Goal: Task Accomplishment & Management: Complete application form

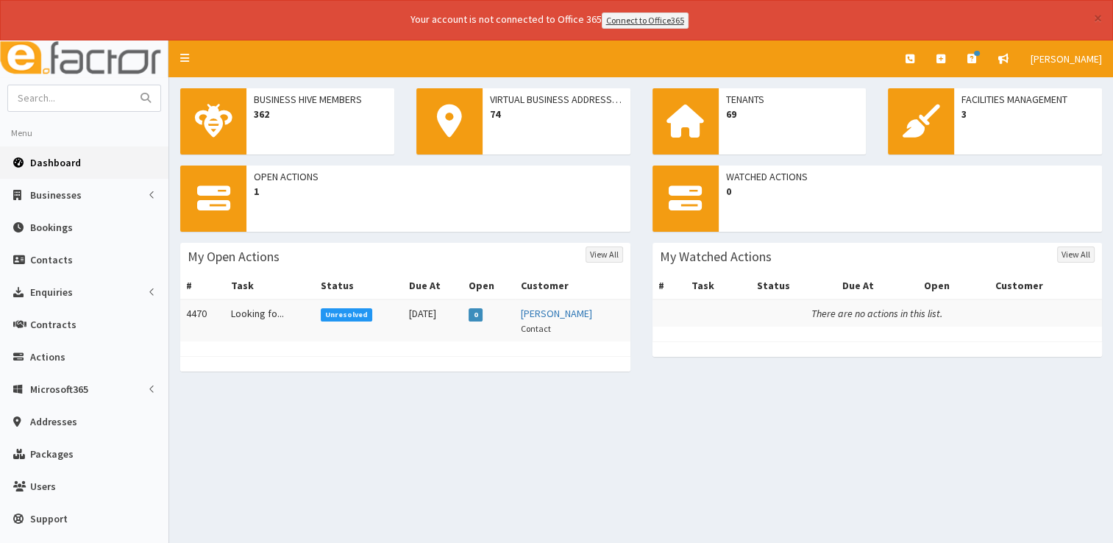
drag, startPoint x: 0, startPoint y: 0, endPoint x: 73, endPoint y: 164, distance: 179.5
click at [73, 164] on span "Dashboard" at bounding box center [55, 162] width 51 height 13
click at [54, 164] on span "Dashboard" at bounding box center [55, 162] width 51 height 13
click at [54, 89] on input "text" at bounding box center [70, 98] width 124 height 26
type input "redgate"
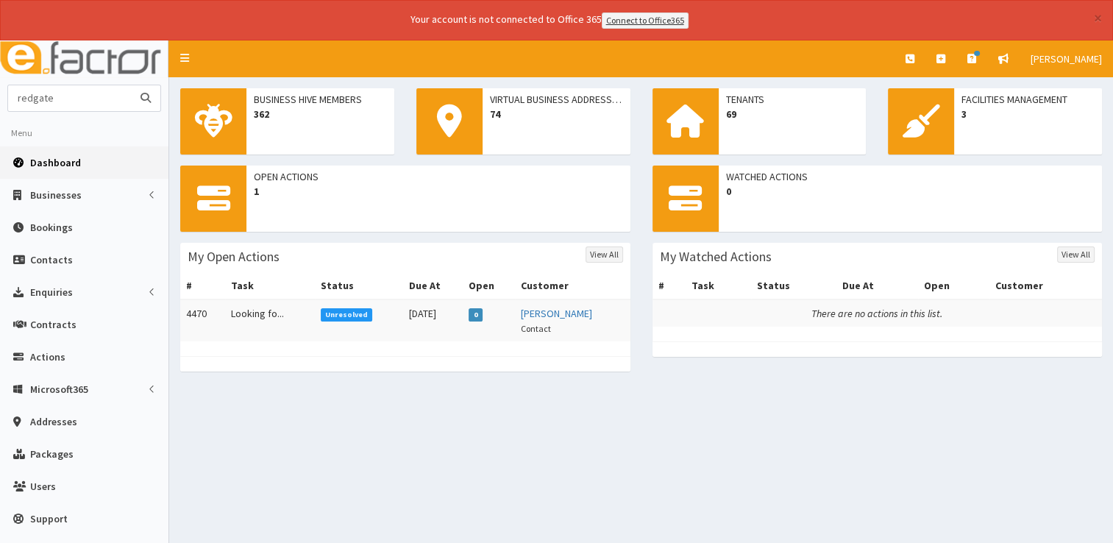
click at [131, 85] on button "submit" at bounding box center [145, 98] width 29 height 26
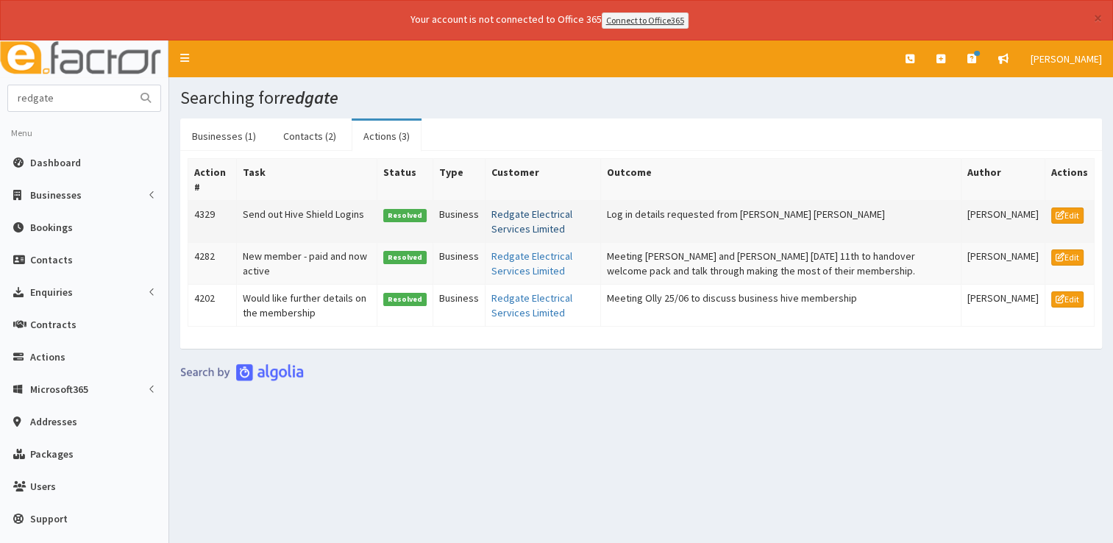
click at [513, 222] on link "Redgate Electrical Services Limited" at bounding box center [532, 221] width 81 height 28
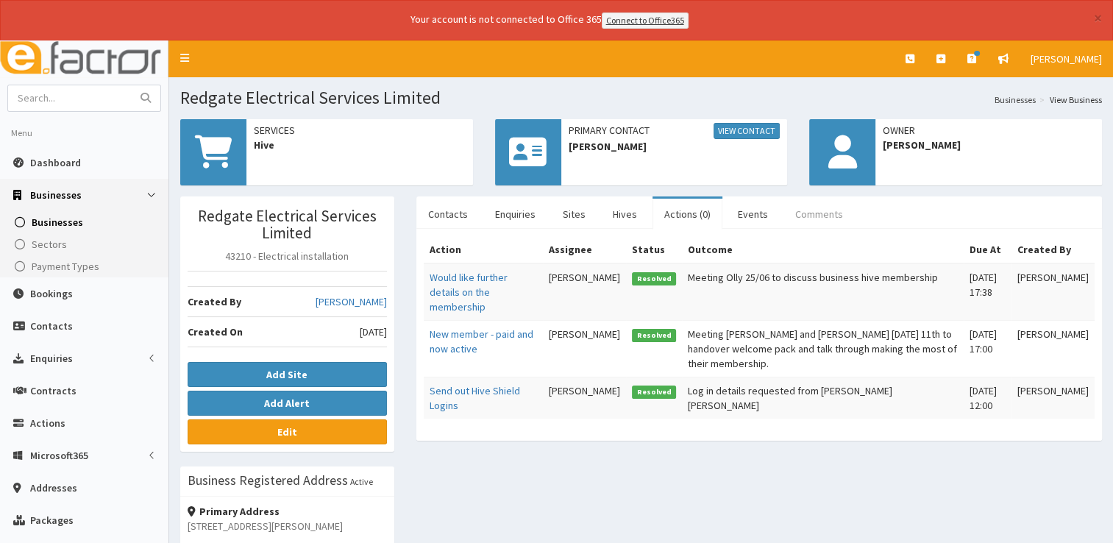
click at [804, 213] on link "Comments" at bounding box center [819, 214] width 71 height 31
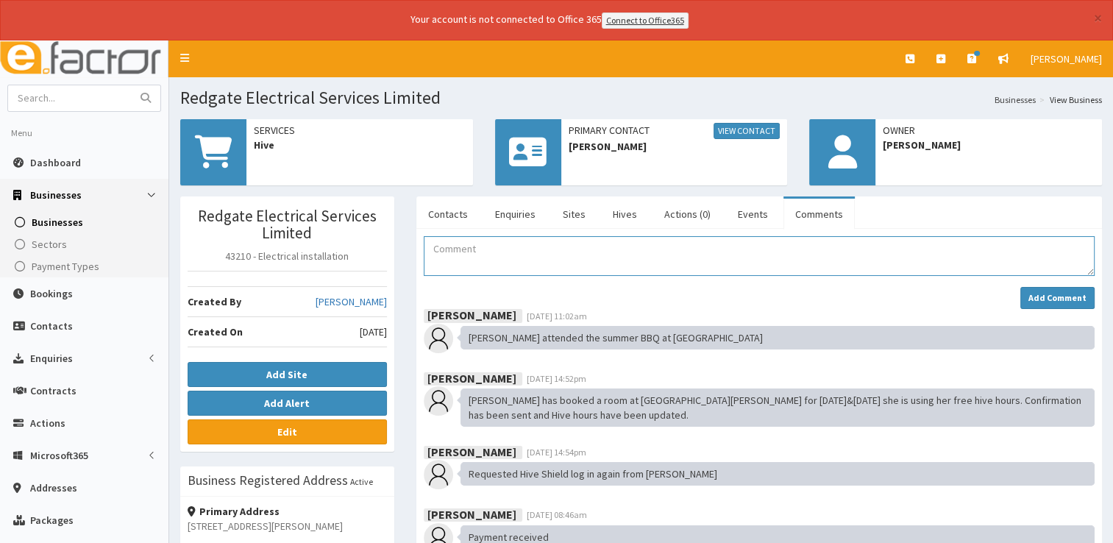
click at [656, 272] on textarea "Comment" at bounding box center [759, 256] width 671 height 40
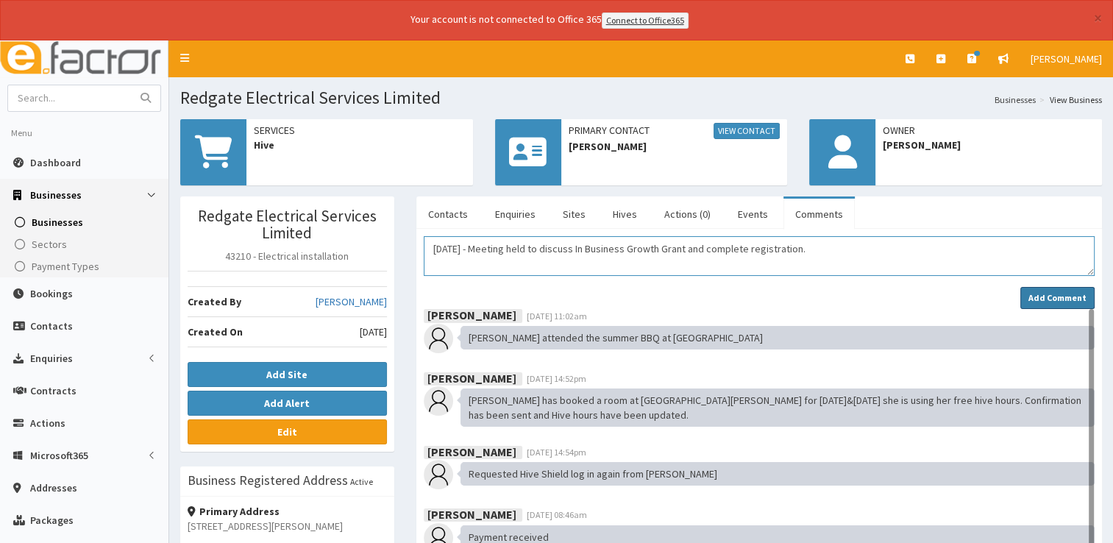
type textarea "[DATE] - Meeting held to discuss In Business Growth Grant and complete registra…"
click at [1037, 292] on strong "Add Comment" at bounding box center [1058, 297] width 58 height 11
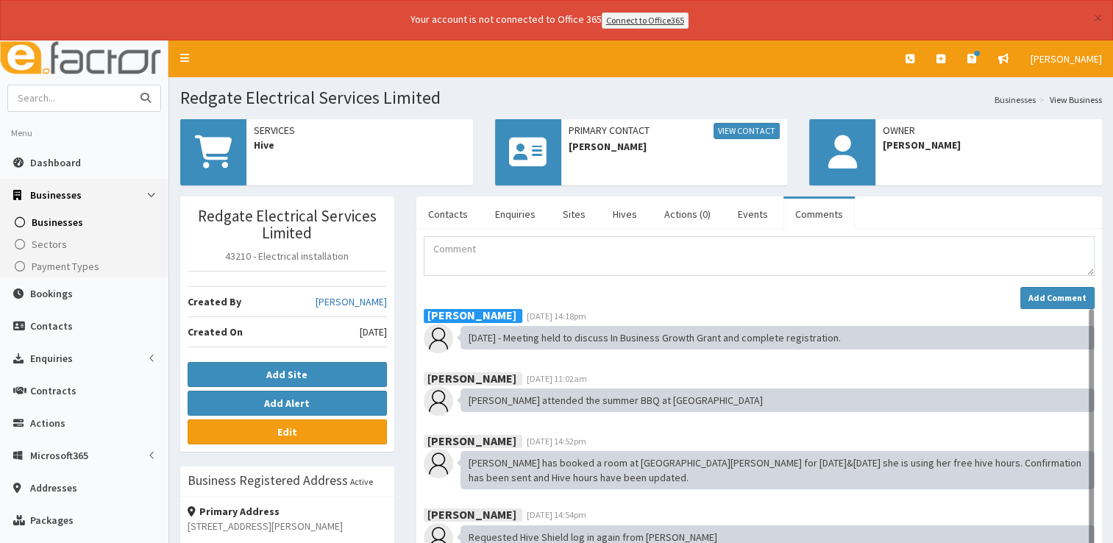
click at [118, 98] on input "text" at bounding box center [70, 98] width 124 height 26
type input "scrap"
click at [131, 85] on button "submit" at bounding box center [145, 98] width 29 height 26
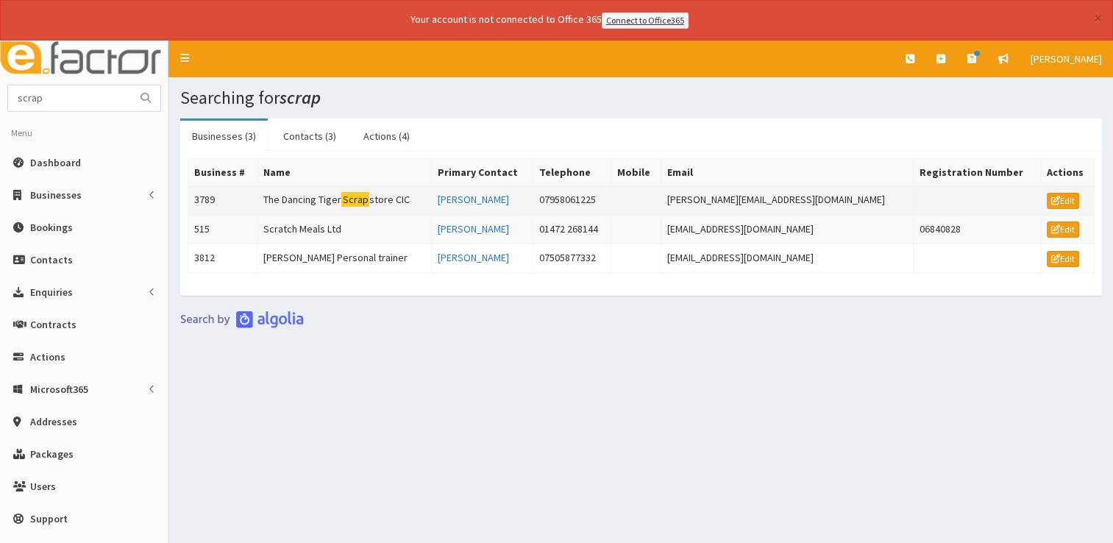
click at [353, 203] on mark "Scrap" at bounding box center [355, 199] width 28 height 15
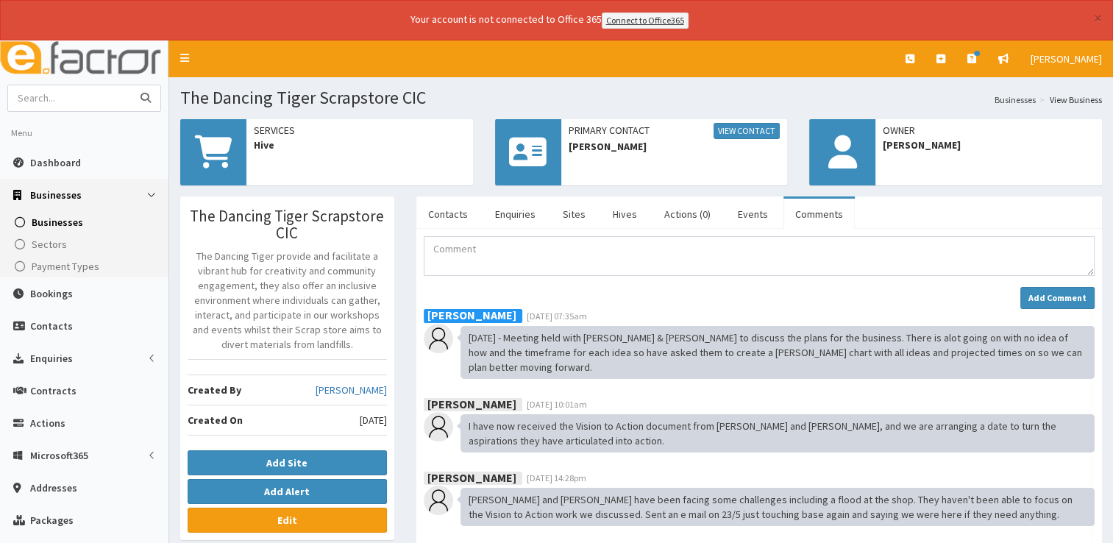
click at [49, 103] on input "text" at bounding box center [70, 98] width 124 height 26
type input "innoflate"
click at [131, 85] on button "submit" at bounding box center [145, 98] width 29 height 26
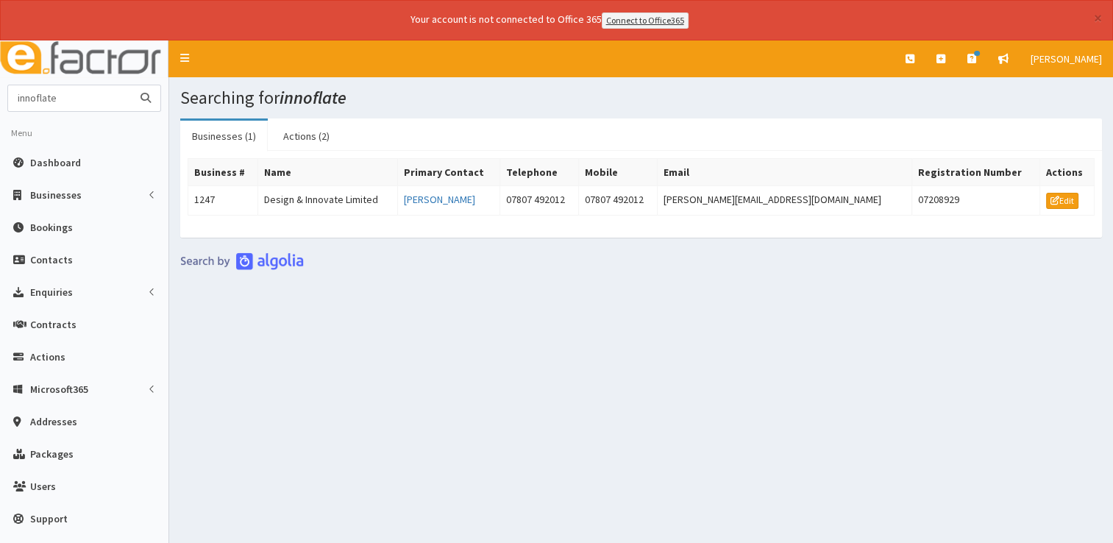
click at [73, 93] on input "innoflate" at bounding box center [70, 98] width 124 height 26
type input "i"
type input "callum"
click at [131, 85] on button "submit" at bounding box center [145, 98] width 29 height 26
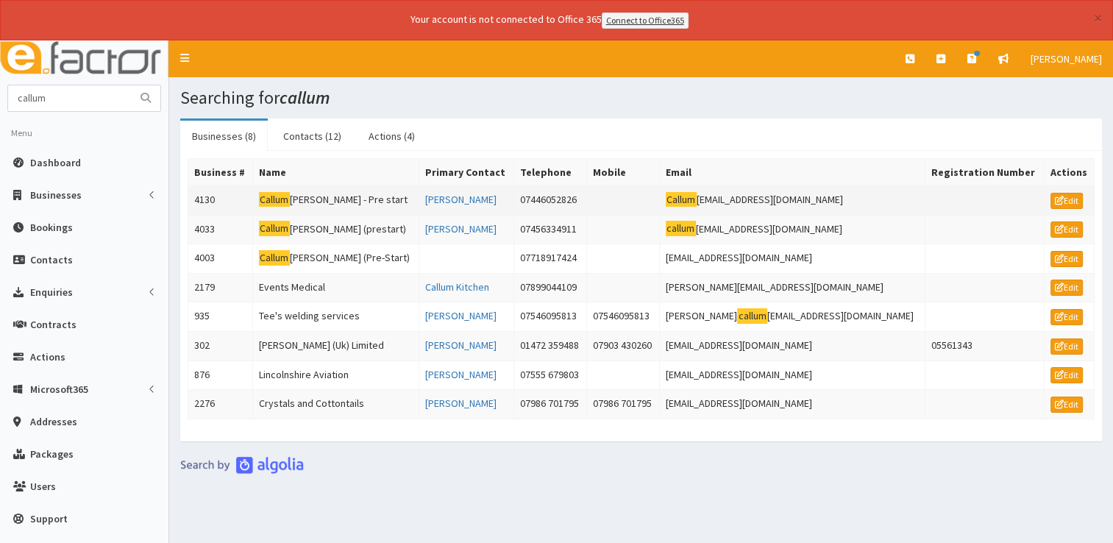
click at [343, 190] on td "[PERSON_NAME] - Pre start" at bounding box center [335, 199] width 166 height 29
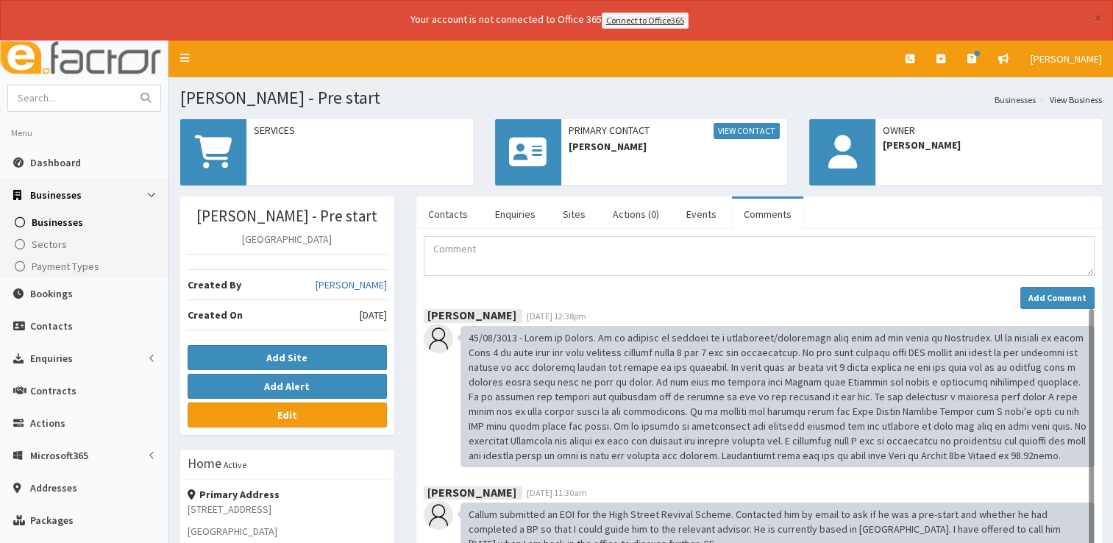
click at [516, 231] on div "Name Contact Type Phone Mobile Email Job Title Email Telephone Mobile Newslette…" at bounding box center [759, 524] width 686 height 591
click at [524, 251] on textarea "Comment" at bounding box center [759, 256] width 671 height 40
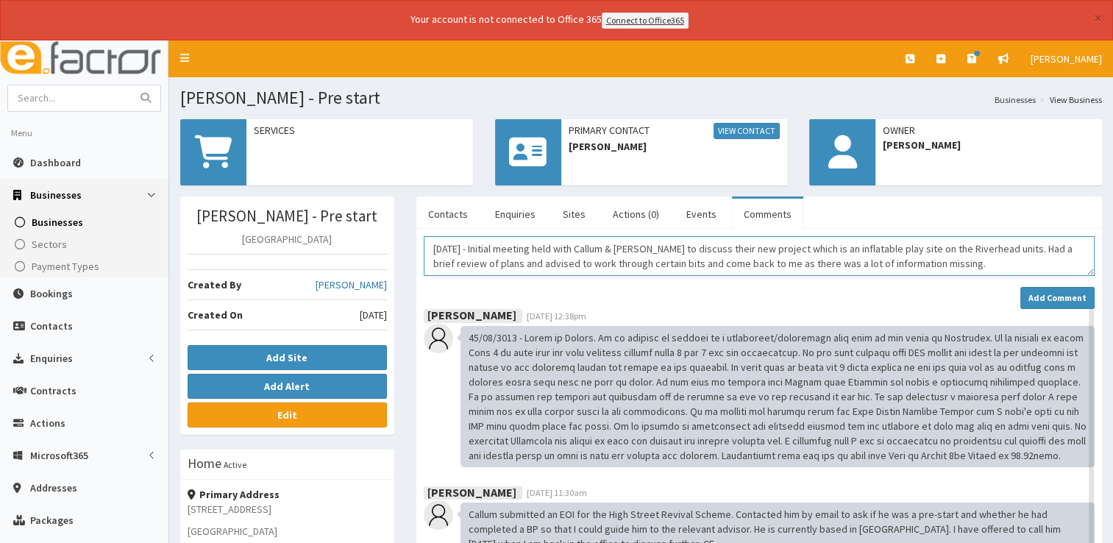
type textarea "08/08/2025 - Initial meeting held with Callum & Tara to discuss their new proje…"
click at [1074, 309] on div "Catherine Espin 29th Jul 2025 12:38pm" at bounding box center [759, 315] width 671 height 13
click at [1030, 309] on div "Catherine Espin 29th Jul 2025 12:38pm" at bounding box center [759, 315] width 671 height 13
click at [1035, 302] on button "Add Comment" at bounding box center [1058, 298] width 74 height 22
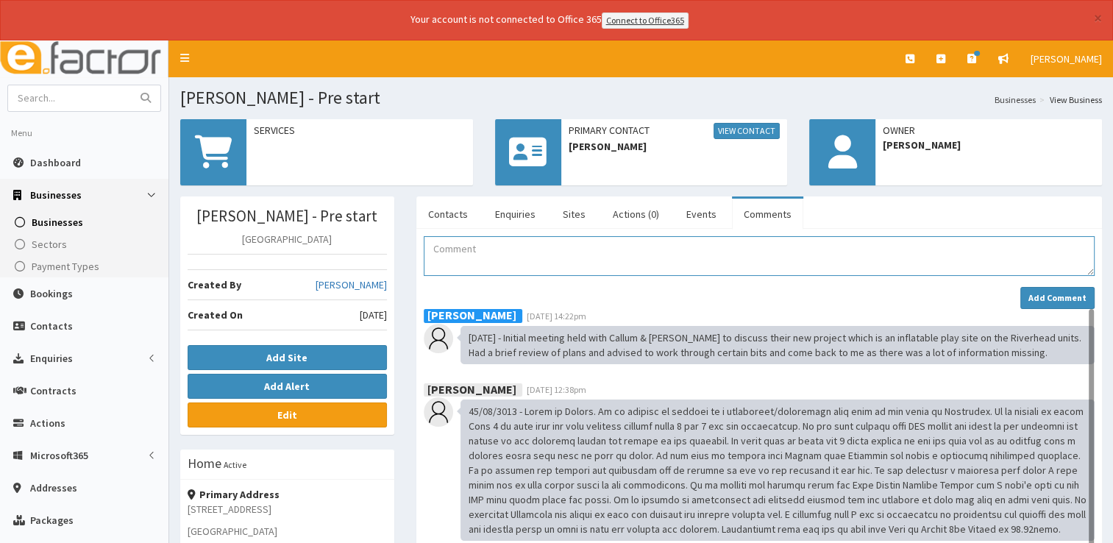
click at [548, 260] on textarea "Comment" at bounding box center [759, 256] width 671 height 40
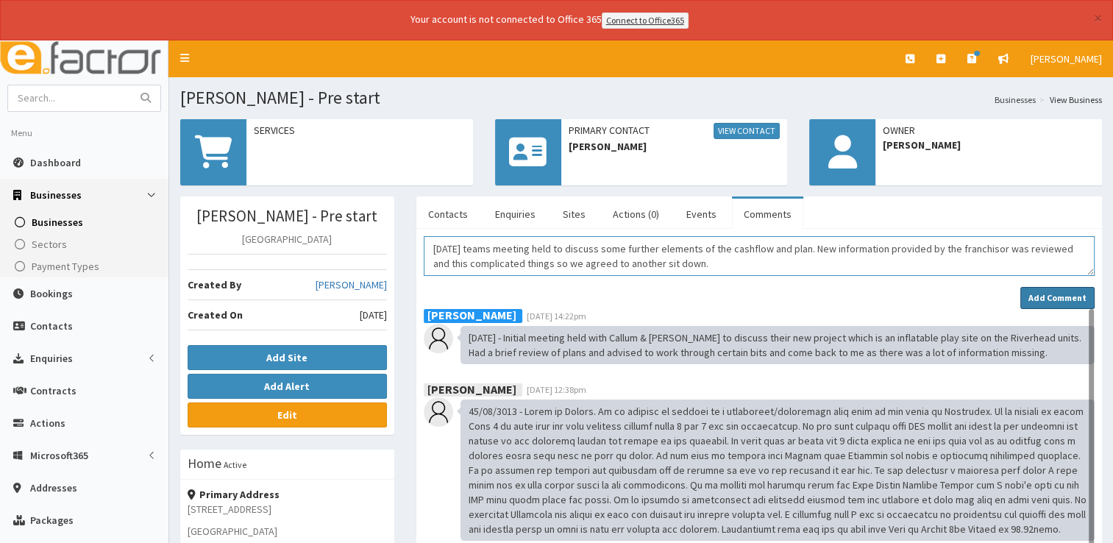
type textarea "12/08/2025 teams meeting held to discuss some further elements of the cashflow …"
click at [1054, 294] on strong "Add Comment" at bounding box center [1058, 297] width 58 height 11
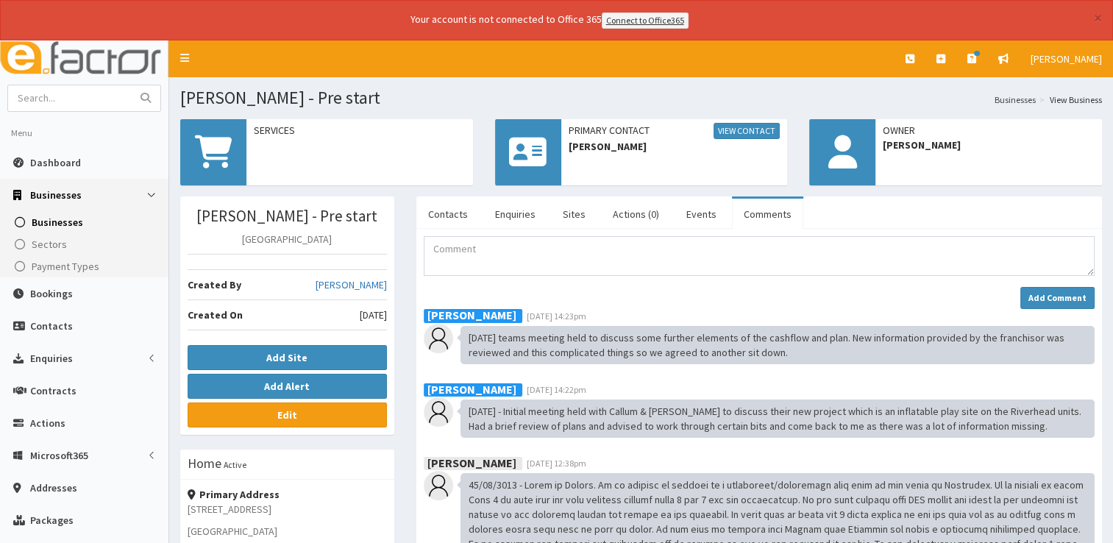
click at [474, 231] on div "Name Contact Type Phone Mobile Email Job Title Email Telephone Mobile Newslette…" at bounding box center [759, 524] width 686 height 591
click at [477, 241] on textarea "Comment" at bounding box center [759, 256] width 671 height 40
click at [818, 244] on textarea "13/08/2025 3.5 hour meeting held with Callum to go through every single line of…" at bounding box center [759, 256] width 671 height 40
click at [897, 249] on textarea "13/08/2025 3.5 hour meeting held with Callum to go through every single line of…" at bounding box center [759, 256] width 671 height 40
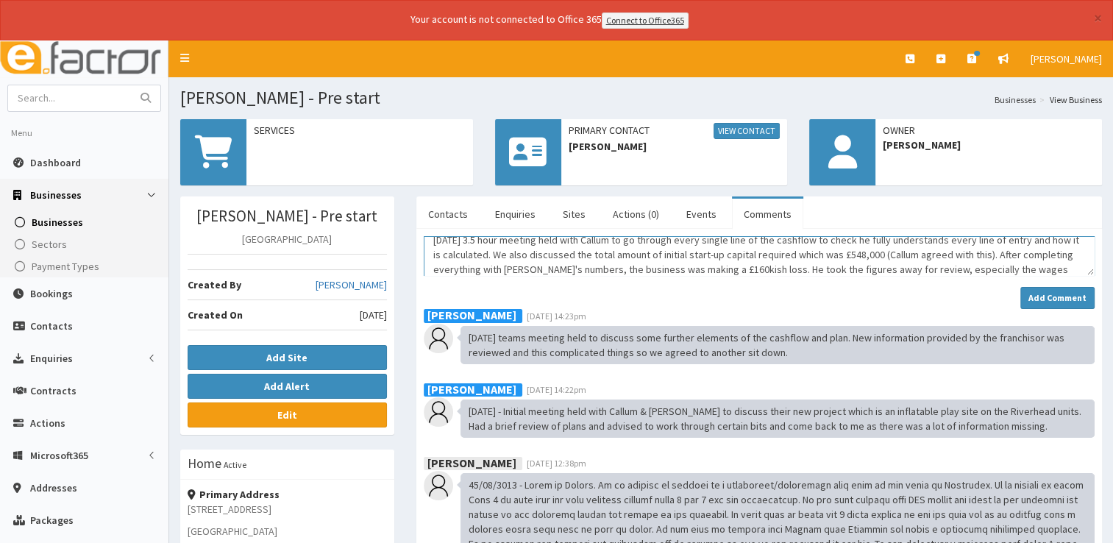
scroll to position [24, 0]
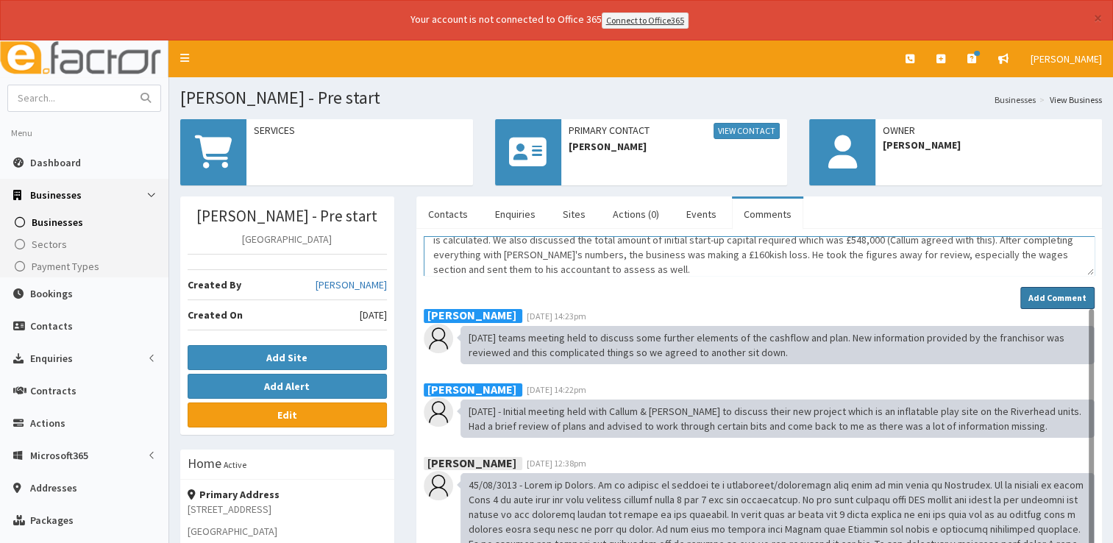
type textarea "13/08/2025 3.5 hour meeting held with Callum to go through every single line of…"
click at [1060, 292] on strong "Add Comment" at bounding box center [1058, 297] width 58 height 11
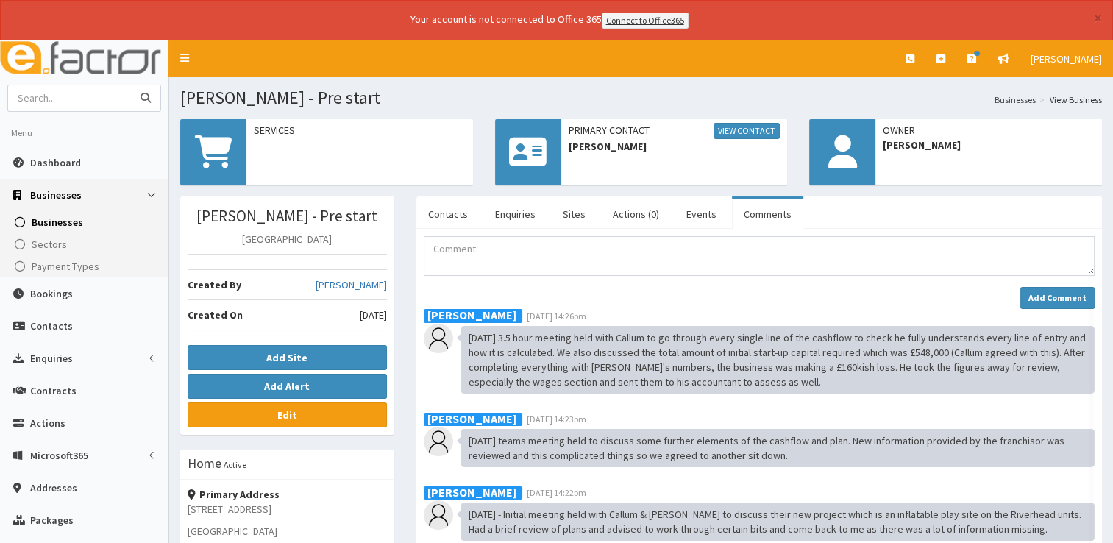
click at [93, 108] on input "text" at bounding box center [70, 98] width 124 height 26
type input "[PERSON_NAME]"
click at [131, 85] on button "submit" at bounding box center [145, 98] width 29 height 26
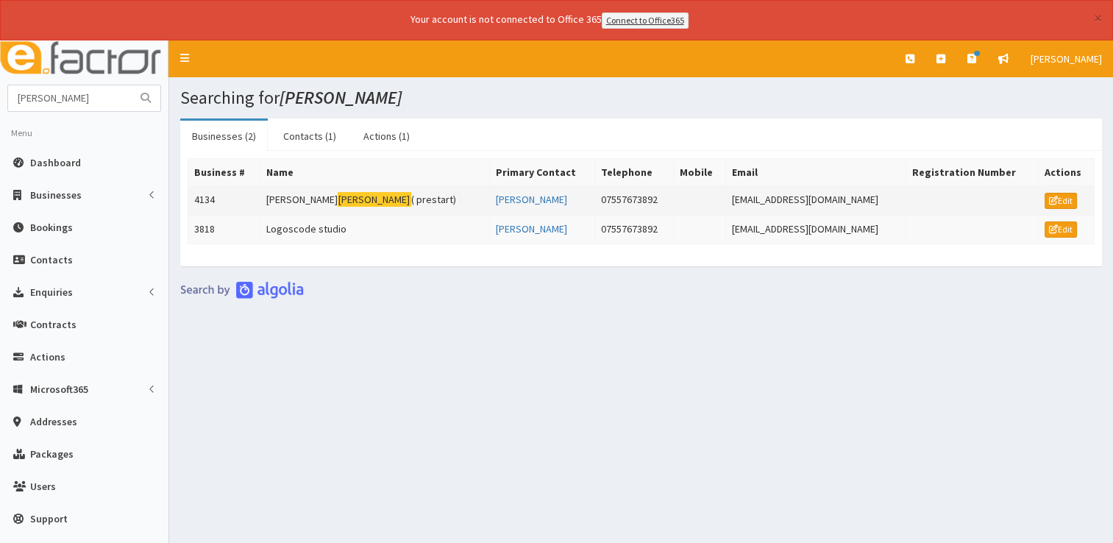
click at [338, 194] on mark "[PERSON_NAME]" at bounding box center [375, 199] width 74 height 15
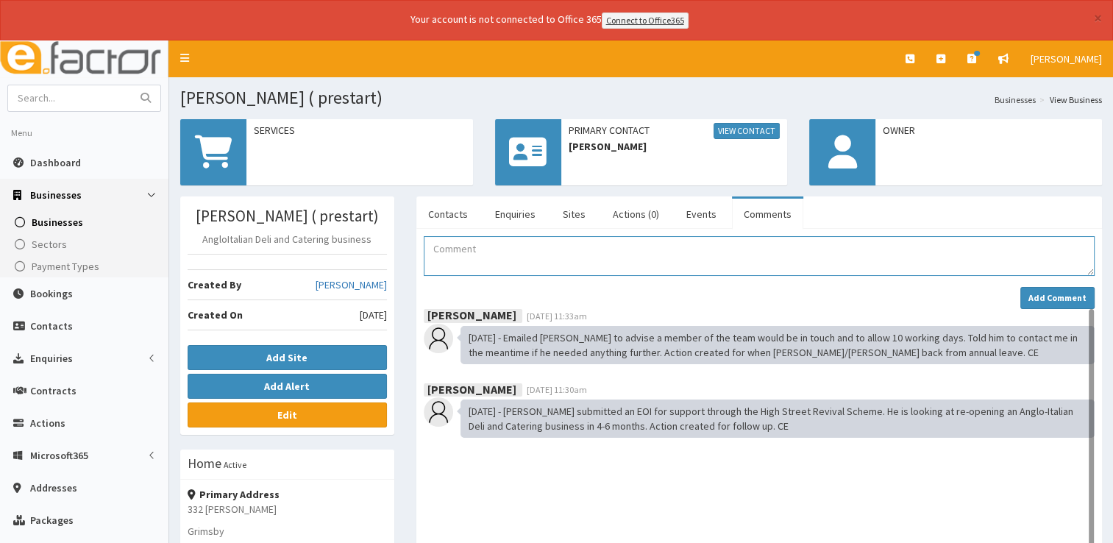
click at [457, 243] on textarea "Comment" at bounding box center [759, 256] width 671 height 40
click at [46, 151] on link "Dashboard" at bounding box center [84, 162] width 168 height 32
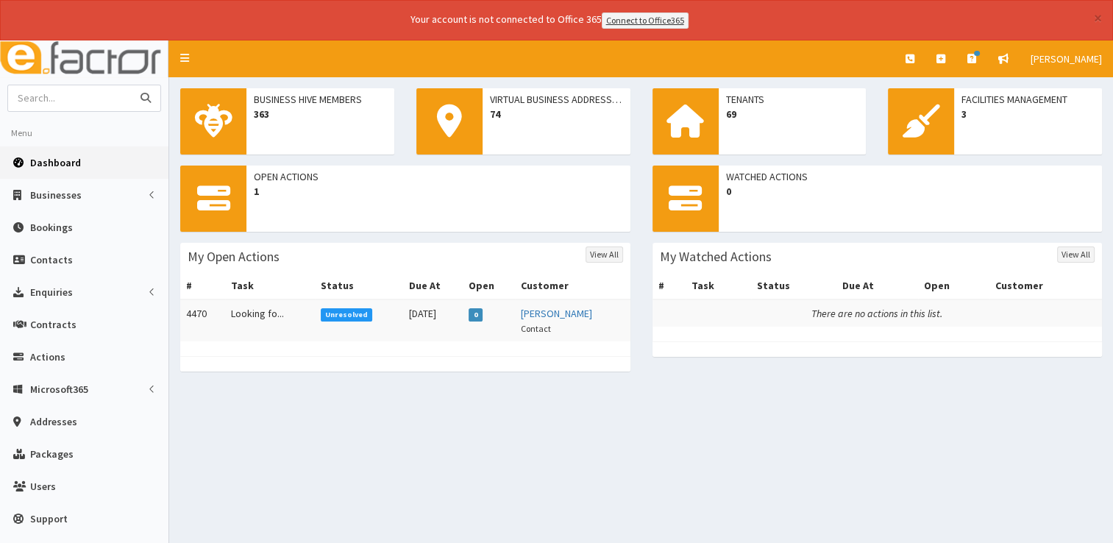
drag, startPoint x: 57, startPoint y: 102, endPoint x: 49, endPoint y: 85, distance: 18.8
click at [57, 97] on input "text" at bounding box center [70, 98] width 124 height 26
type input "vivens"
click at [131, 85] on button "submit" at bounding box center [145, 98] width 29 height 26
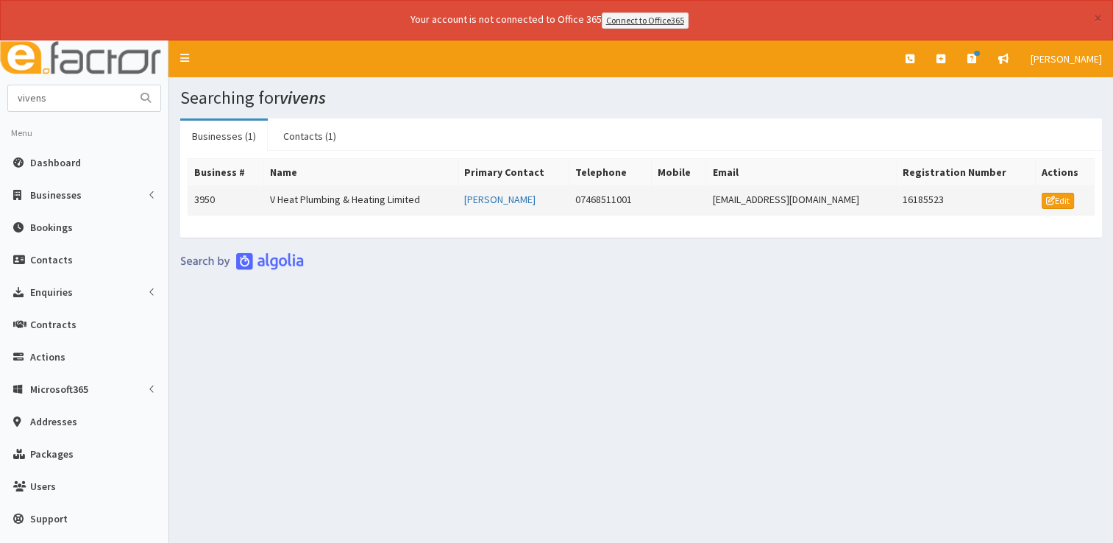
click at [833, 199] on td "[EMAIL_ADDRESS][DOMAIN_NAME]" at bounding box center [801, 199] width 190 height 29
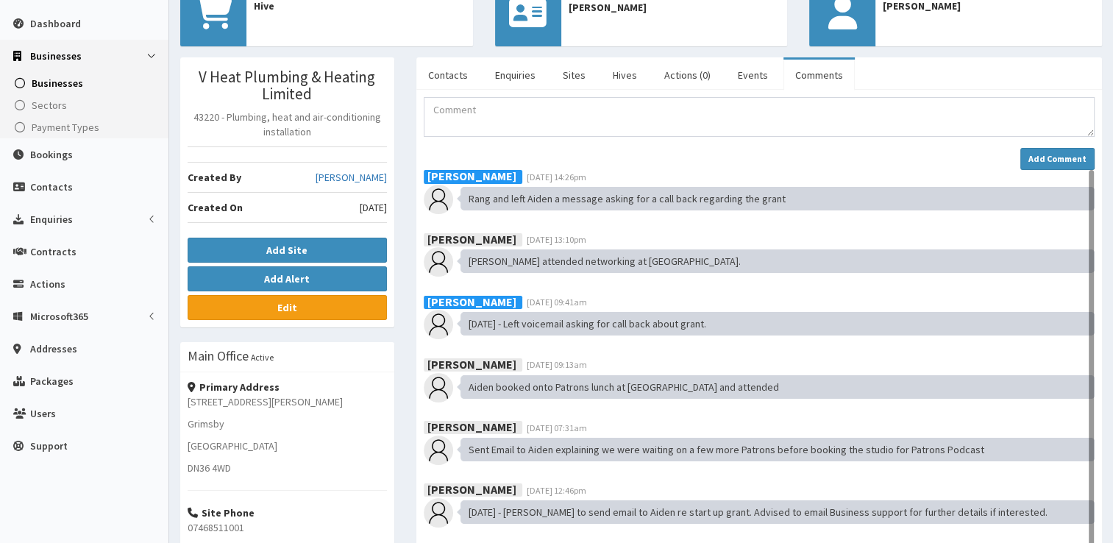
scroll to position [147, 0]
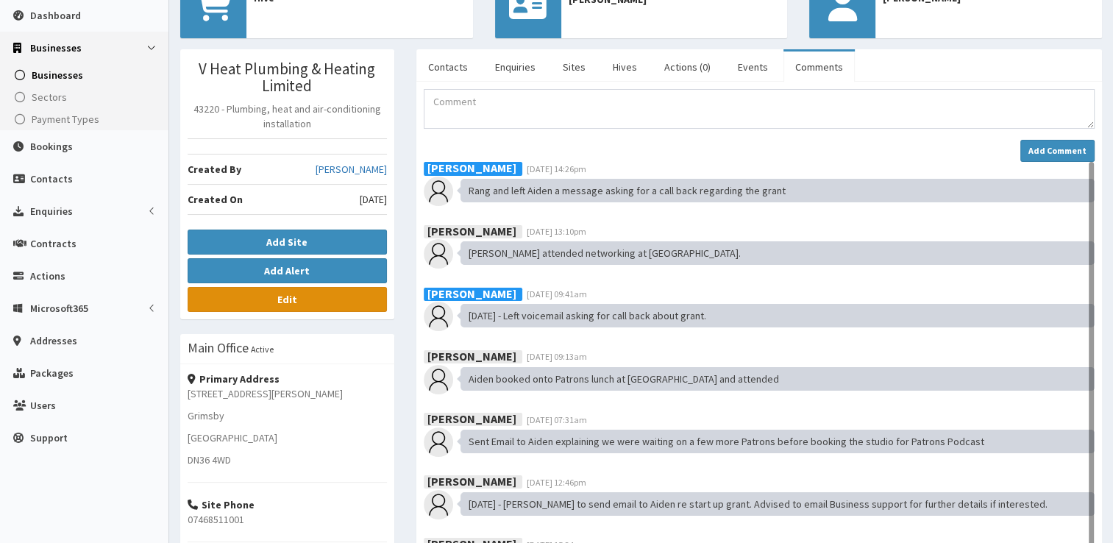
click at [283, 306] on link "Edit" at bounding box center [287, 299] width 199 height 25
click at [532, 107] on textarea "Comment" at bounding box center [759, 109] width 671 height 40
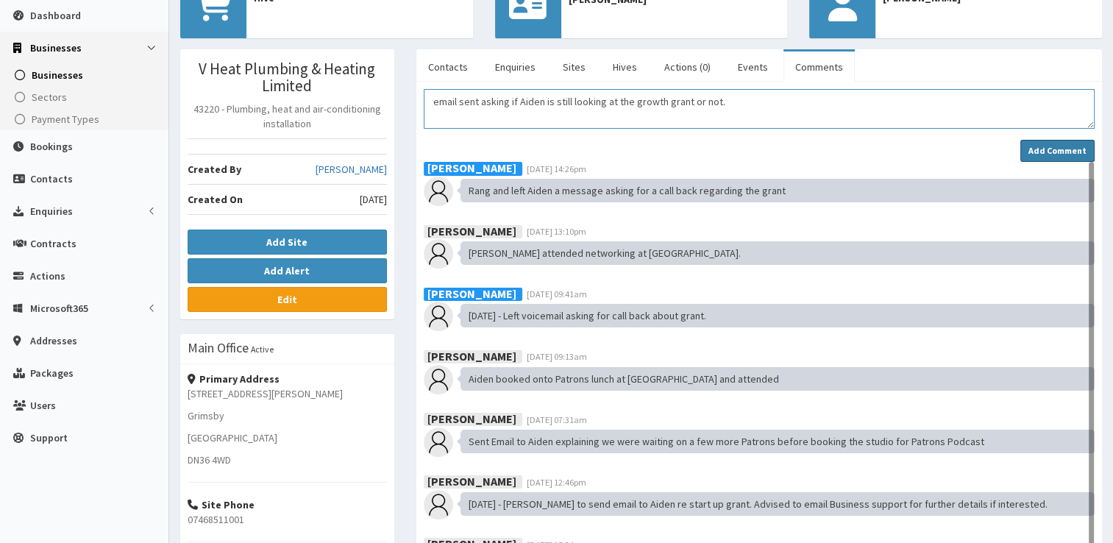
type textarea "email sent asking if Aiden is still looking at the growth grant or not."
click at [1065, 152] on strong "Add Comment" at bounding box center [1058, 150] width 58 height 11
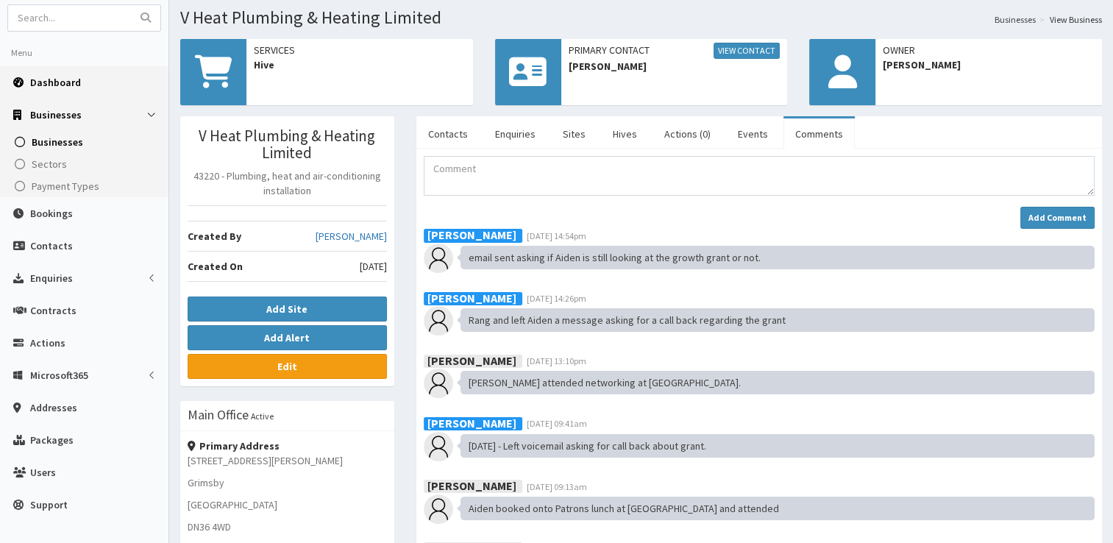
scroll to position [0, 0]
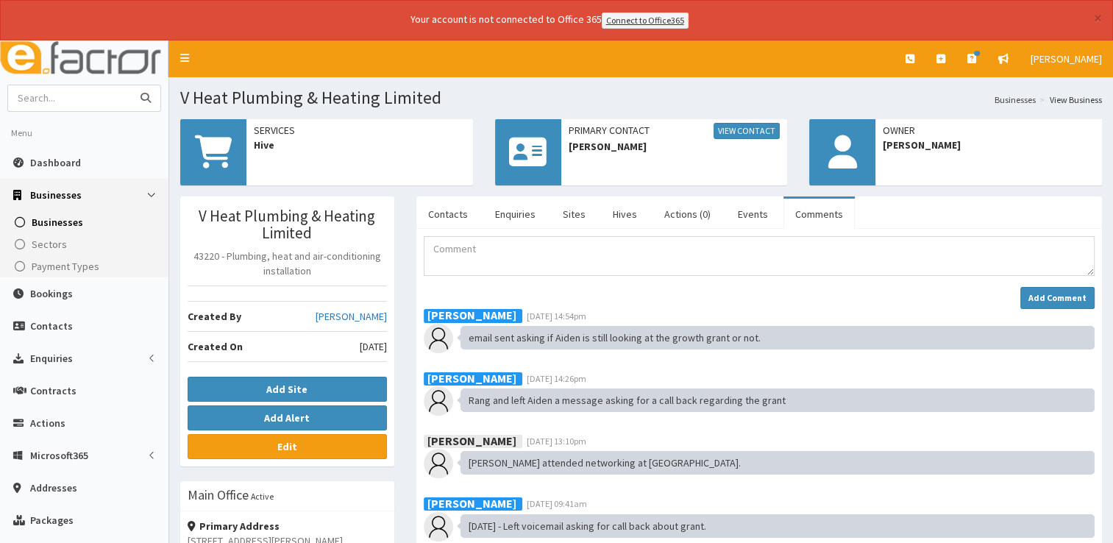
click at [64, 91] on input "text" at bounding box center [70, 98] width 124 height 26
type input "deploy"
click at [131, 85] on button "submit" at bounding box center [145, 98] width 29 height 26
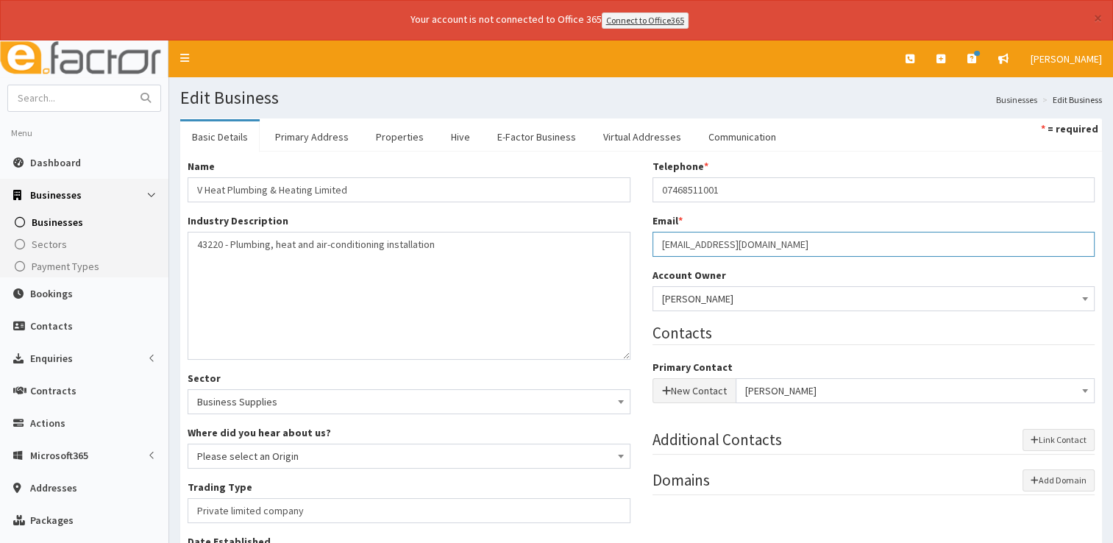
drag, startPoint x: 792, startPoint y: 237, endPoint x: 650, endPoint y: 223, distance: 142.0
click at [650, 223] on div "Telephone * 07468511001 Email * [EMAIL_ADDRESS][DOMAIN_NAME] Account Owner * Pl…" at bounding box center [874, 334] width 465 height 351
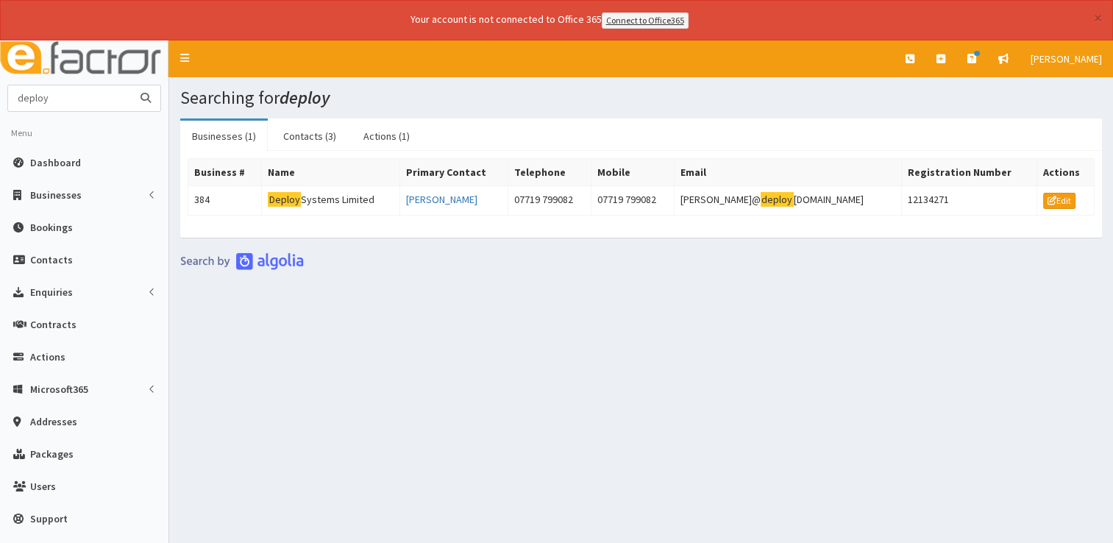
drag, startPoint x: 103, startPoint y: 91, endPoint x: -3, endPoint y: 89, distance: 106.0
click at [0, 89] on html "× Your account is not connected to Office 365 Connect to Office365 E Toggle nav…" at bounding box center [556, 291] width 1113 height 583
type input "SWIFT"
click at [131, 85] on button "submit" at bounding box center [145, 98] width 29 height 26
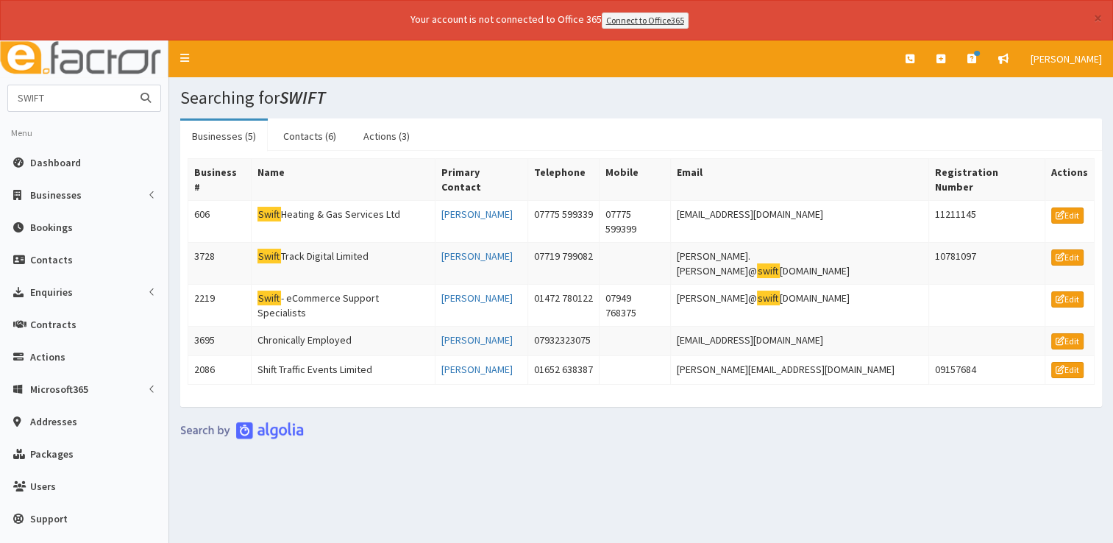
drag, startPoint x: 56, startPoint y: 93, endPoint x: 0, endPoint y: 76, distance: 58.4
click at [0, 76] on html "× Your account is not connected to Office 365 Connect to Office365 E Toggle nav…" at bounding box center [556, 291] width 1113 height 583
type input "skills"
click at [131, 85] on button "submit" at bounding box center [145, 98] width 29 height 26
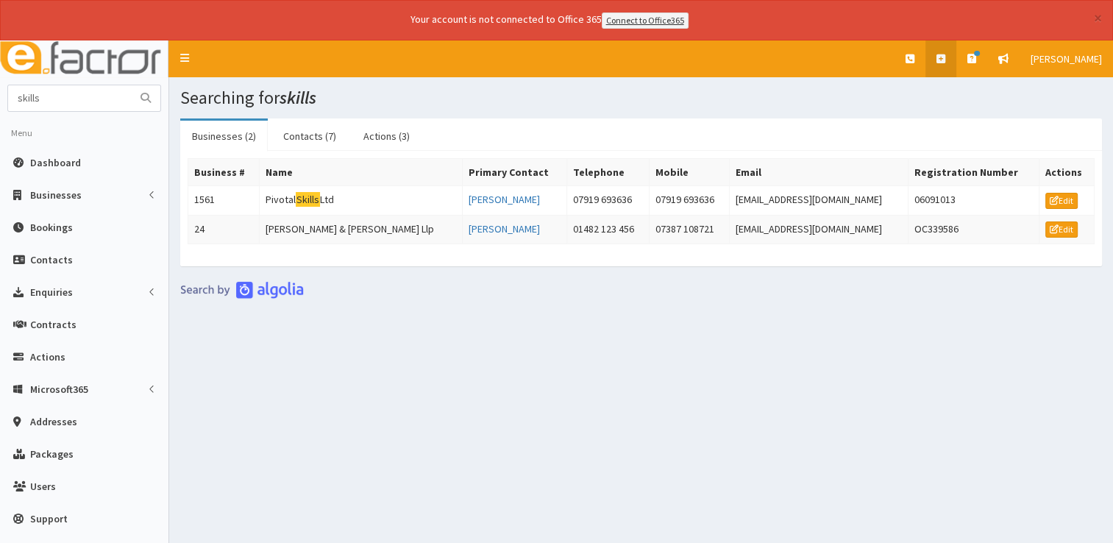
click at [957, 56] on link at bounding box center [941, 58] width 31 height 37
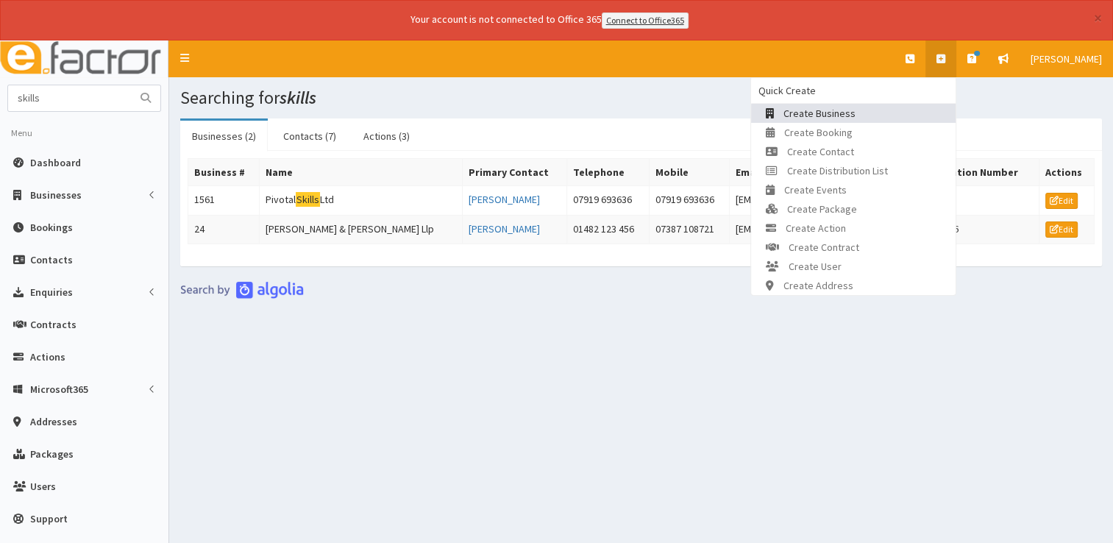
click at [851, 107] on span "Create Business" at bounding box center [820, 113] width 72 height 13
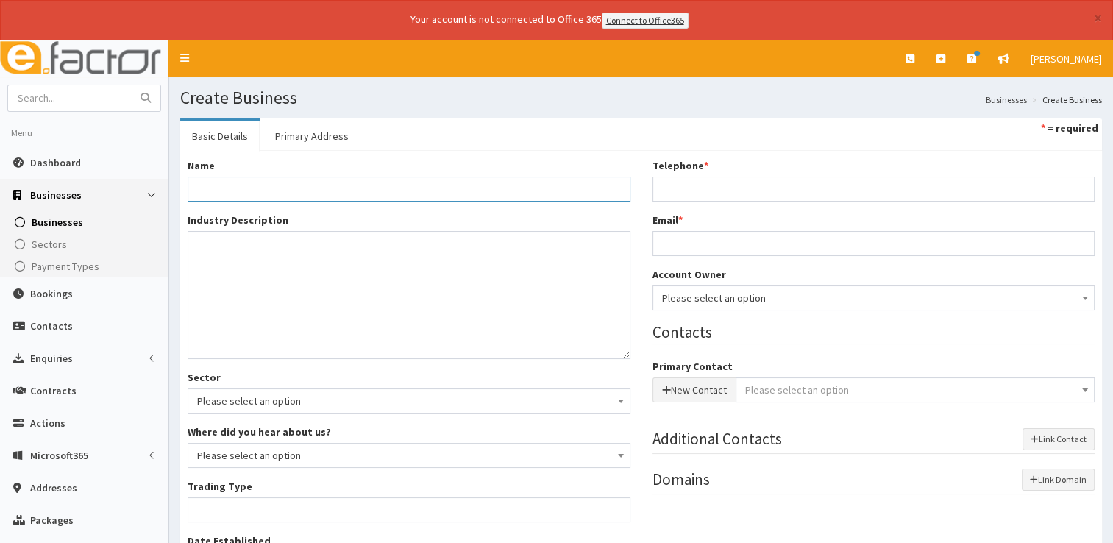
click at [238, 185] on input "Name *" at bounding box center [409, 189] width 443 height 25
click at [266, 203] on div "Skillsfile Limited" at bounding box center [409, 211] width 442 height 22
type input "Skillsfile Limited"
type input "Private limited company"
type input "16506904"
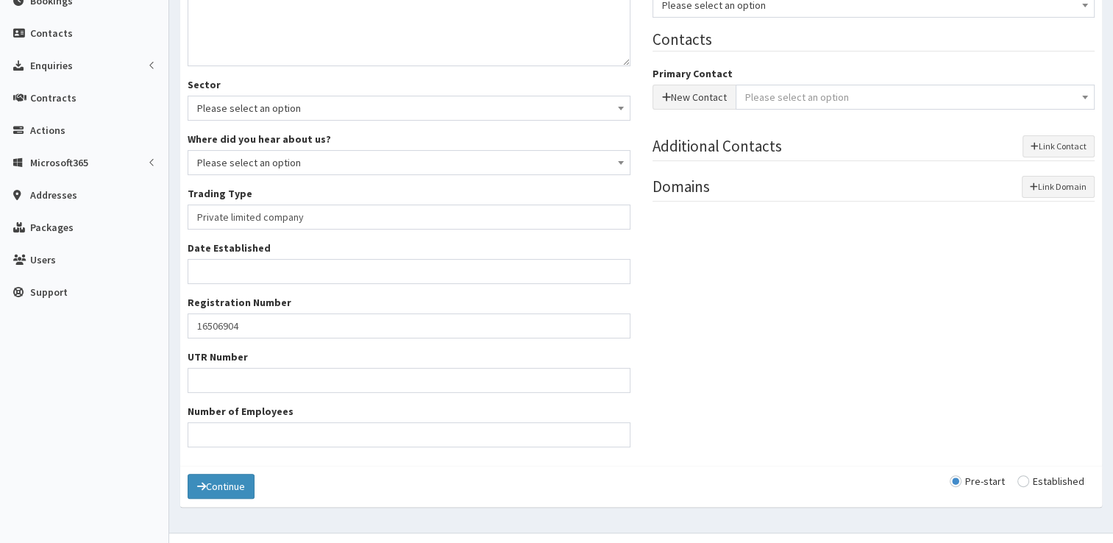
scroll to position [294, 0]
type input "Skillsfile Limited"
click at [327, 258] on input "Date Established" at bounding box center [409, 270] width 443 height 25
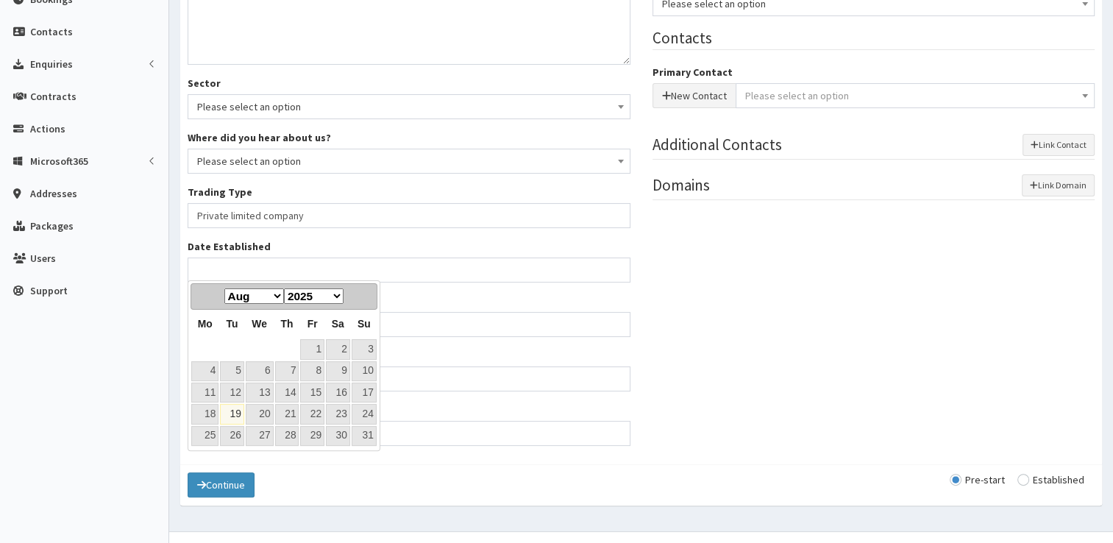
click at [280, 297] on select "Jan Feb Mar Apr May Jun [DATE] Aug Sep Oct Nov Dec" at bounding box center [254, 295] width 60 height 15
click at [227, 396] on link "10" at bounding box center [232, 393] width 24 height 20
type input "[DATE]"
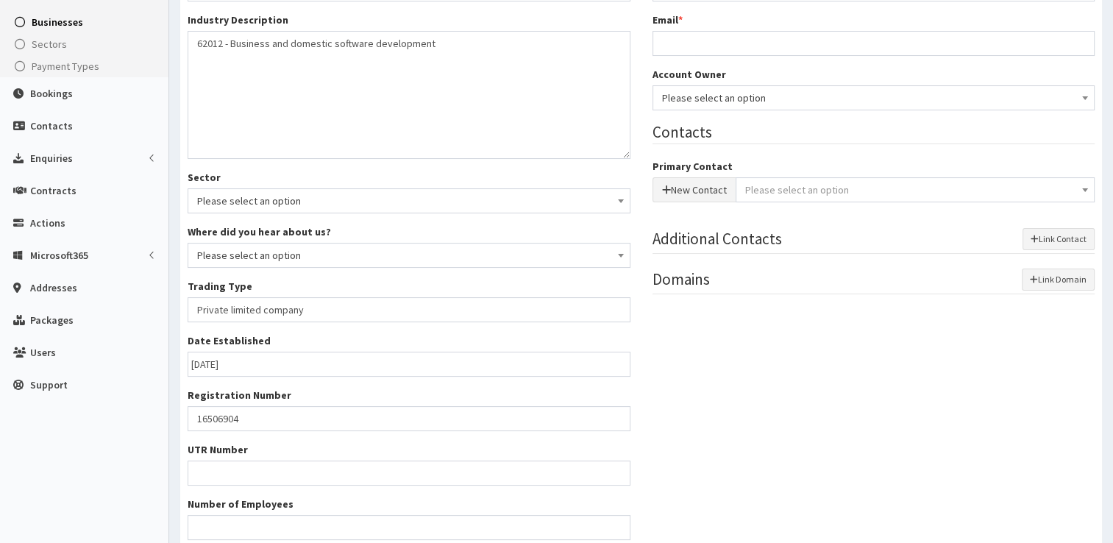
scroll to position [74, 0]
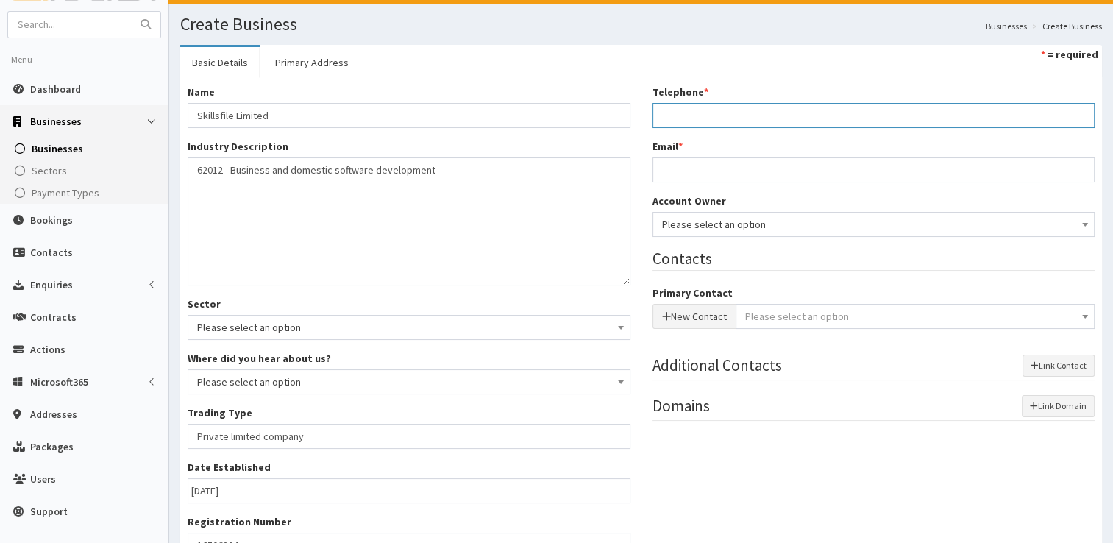
click at [710, 117] on input "Telephone *" at bounding box center [874, 115] width 443 height 25
type input "0000000000"
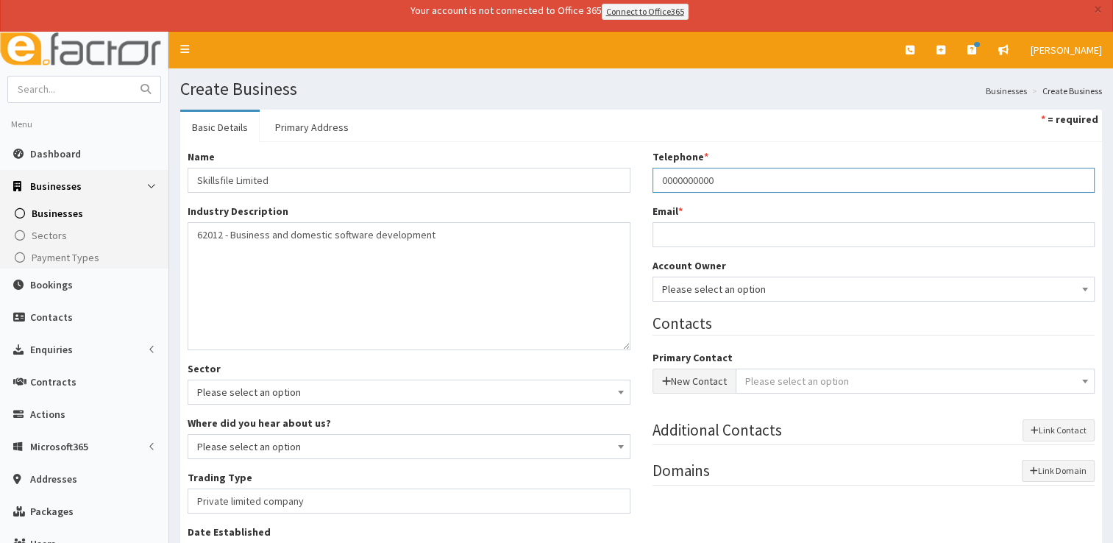
scroll to position [0, 0]
